Goal: Task Accomplishment & Management: Manage account settings

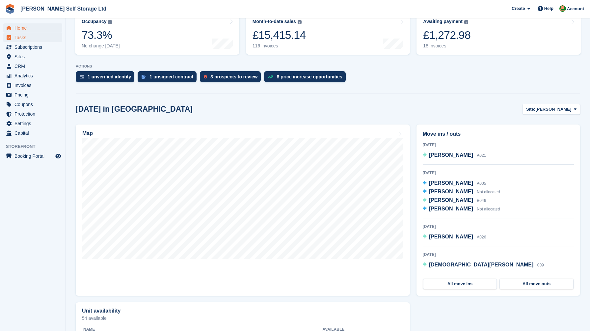
scroll to position [86, 0]
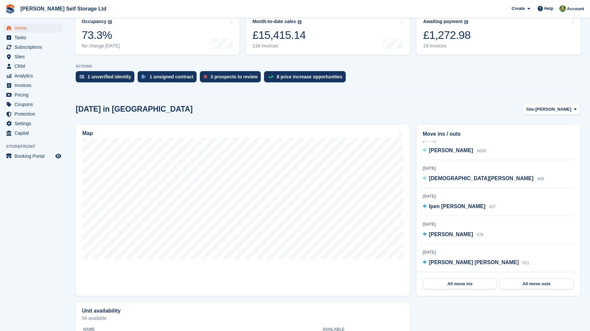
click at [25, 26] on span "Home" at bounding box center [33, 27] width 39 height 9
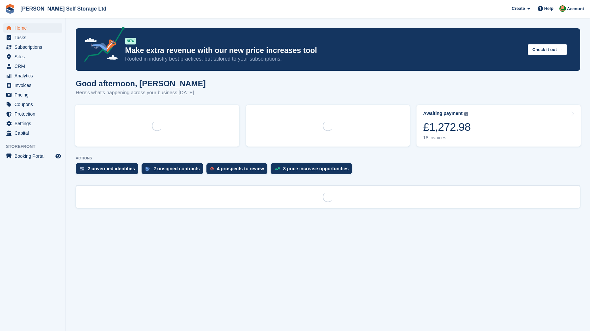
scroll to position [0, 0]
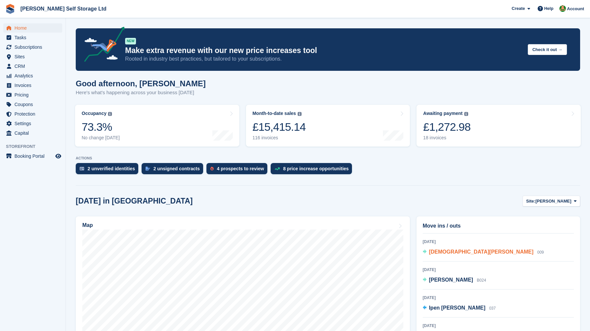
scroll to position [105, 0]
click at [438, 281] on span "[PERSON_NAME]" at bounding box center [451, 279] width 44 height 6
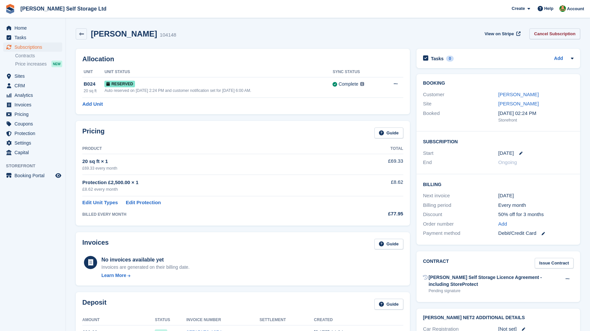
click at [557, 32] on link "Cancel Subscription" at bounding box center [554, 33] width 51 height 11
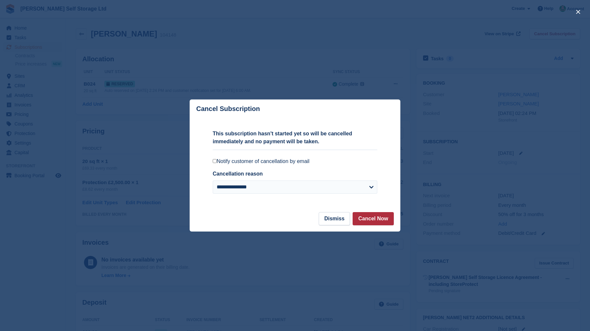
click at [369, 219] on button "Cancel Now" at bounding box center [372, 218] width 41 height 13
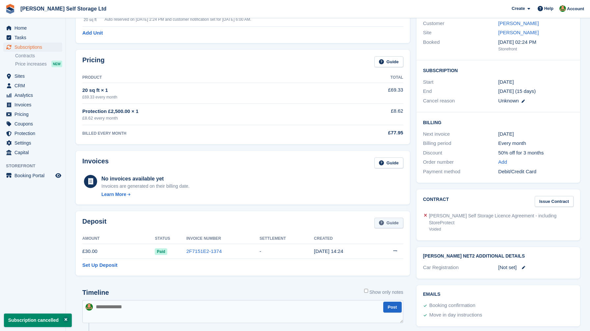
scroll to position [89, 0]
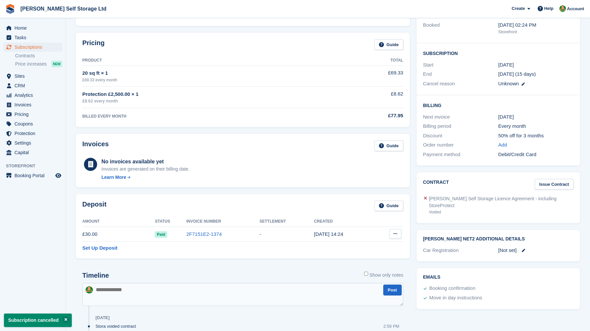
click at [394, 234] on icon at bounding box center [395, 233] width 4 height 4
click at [368, 248] on p "Settle deposit" at bounding box center [369, 246] width 57 height 9
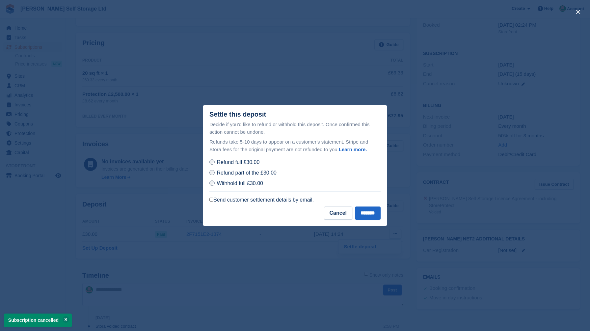
click at [252, 195] on div "Refund full £30.00 Refund part of the £30.00 £ ***** Withhold full £30.00 Send …" at bounding box center [294, 180] width 171 height 48
click at [252, 200] on label "Send customer settlement details by email." at bounding box center [261, 199] width 104 height 7
click at [358, 213] on input "*******" at bounding box center [368, 212] width 26 height 13
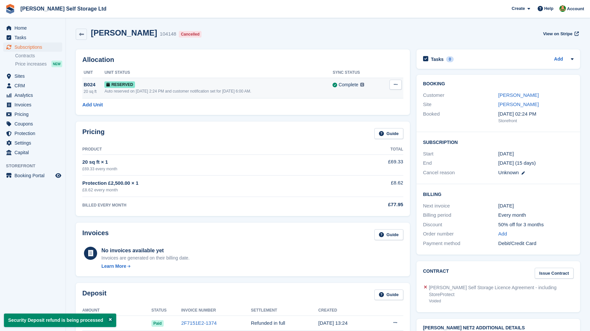
scroll to position [0, 0]
click at [394, 86] on icon at bounding box center [396, 84] width 4 height 4
click at [362, 115] on p "Deallocate" at bounding box center [369, 111] width 57 height 9
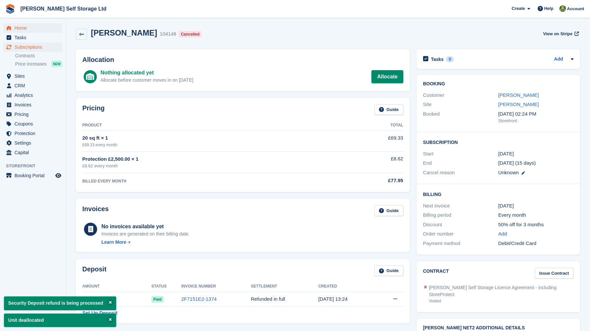
click at [19, 25] on span "Home" at bounding box center [33, 27] width 39 height 9
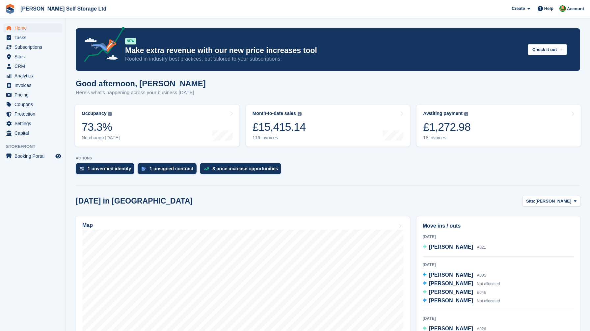
click at [413, 202] on div "Today in Crosby Site: Crosby Crosby Clock Tower Park" at bounding box center [328, 200] width 504 height 11
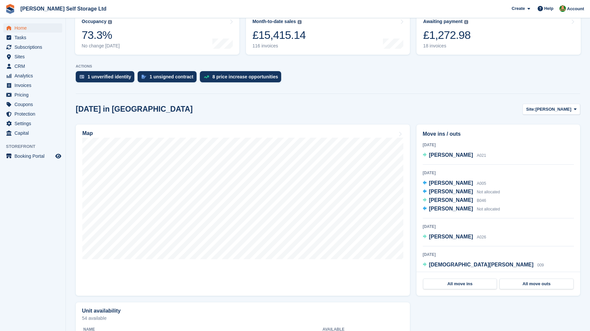
scroll to position [108, 0]
